Goal: Task Accomplishment & Management: Manage account settings

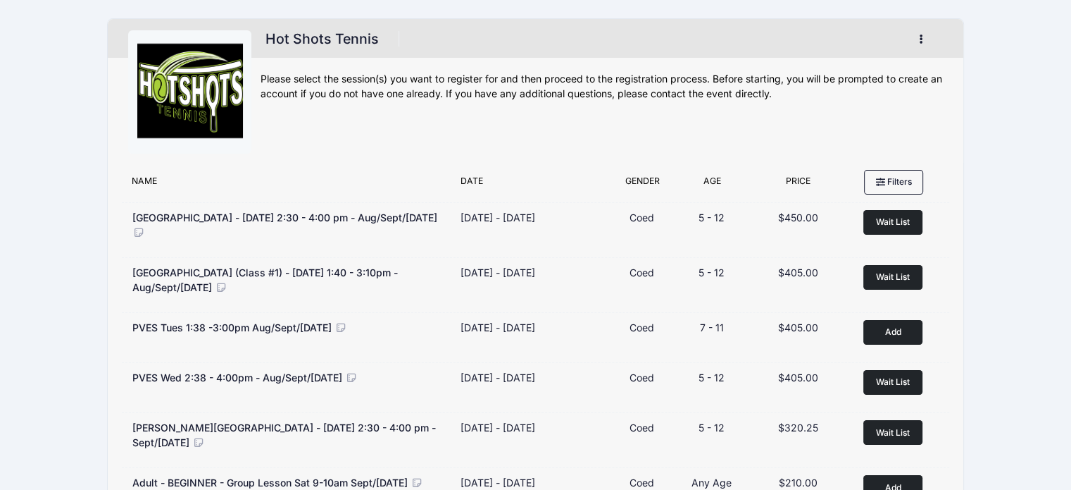
click at [928, 42] on button "button" at bounding box center [924, 39] width 38 height 25
click at [859, 64] on link "My Account" at bounding box center [855, 74] width 163 height 27
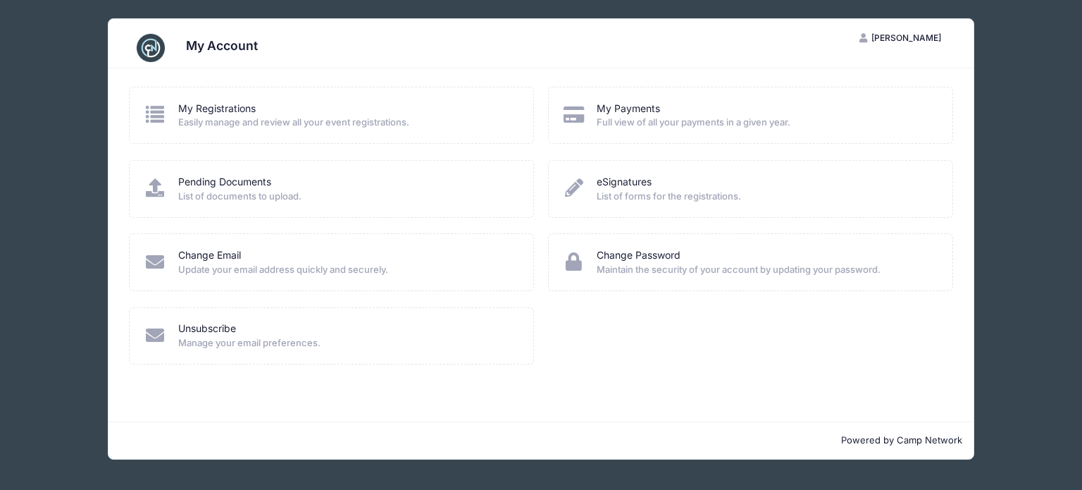
click at [227, 123] on span "Easily manage and review all your event registrations." at bounding box center [346, 123] width 337 height 14
click at [147, 113] on icon at bounding box center [155, 114] width 23 height 18
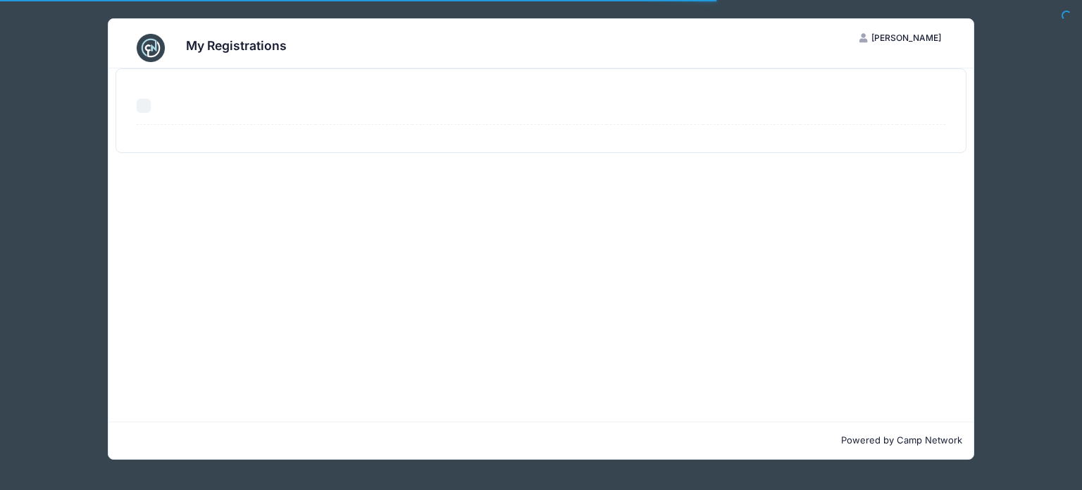
select select "50"
